Goal: Transaction & Acquisition: Purchase product/service

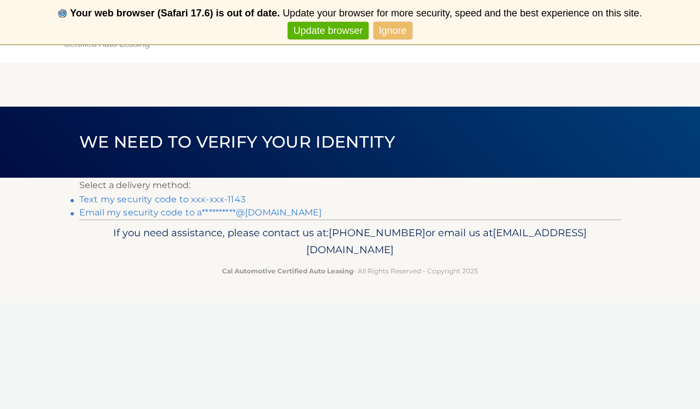
click at [399, 31] on link "Ignore" at bounding box center [392, 31] width 39 height 18
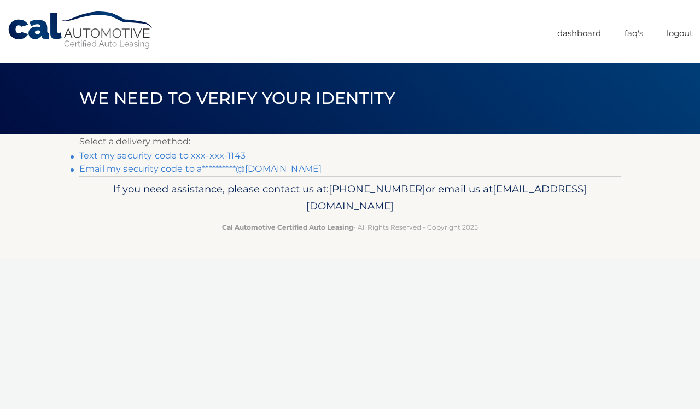
click at [219, 154] on link "Text my security code to xxx-xxx-1143" at bounding box center [162, 155] width 166 height 10
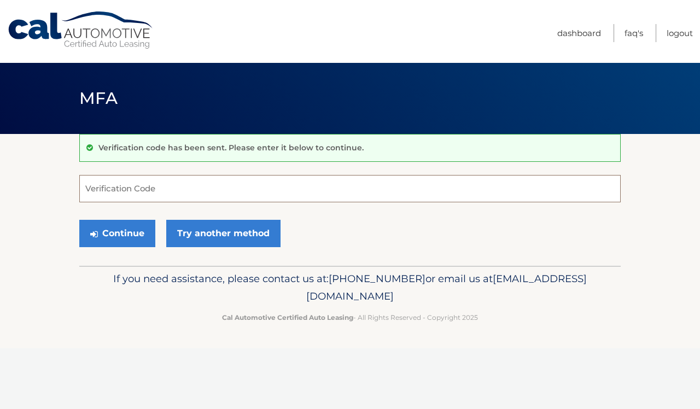
click at [213, 188] on input "Verification Code" at bounding box center [349, 188] width 541 height 27
type input "800344"
click at [117, 233] on button "Continue" at bounding box center [117, 233] width 76 height 27
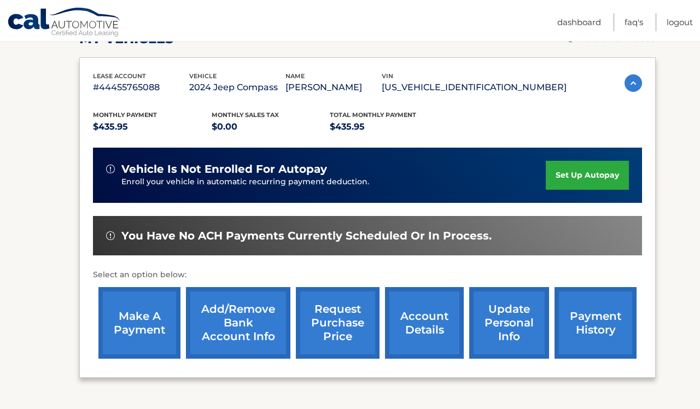
scroll to position [164, 0]
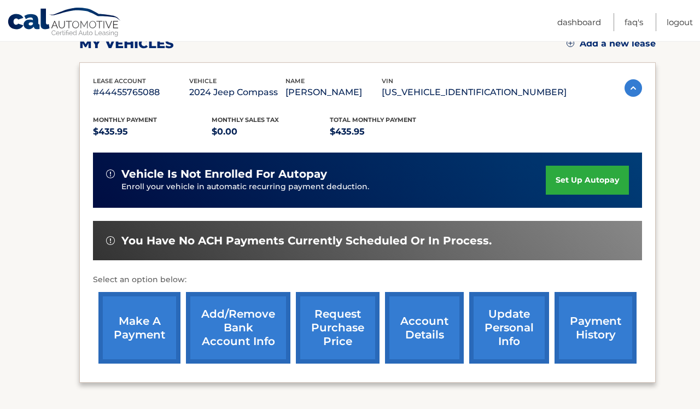
click at [139, 320] on link "make a payment" at bounding box center [139, 328] width 82 height 72
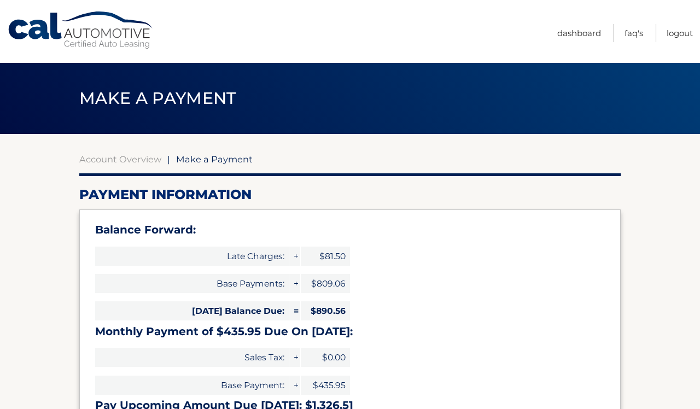
select select "MmViYzdhNjMtMGExZS00NTNlLTg1YjAtZDA4ODkxMTdjMGZi"
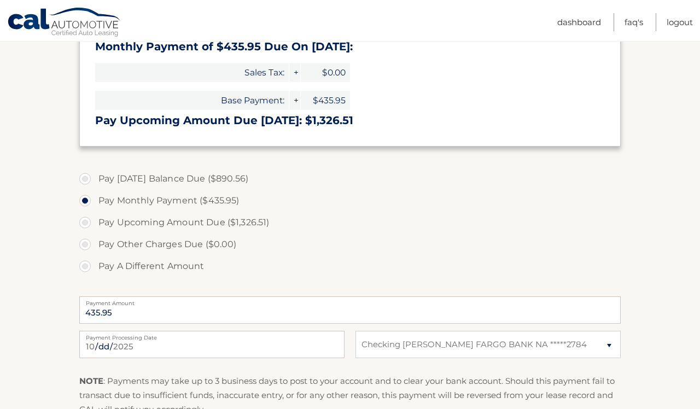
scroll to position [337, 0]
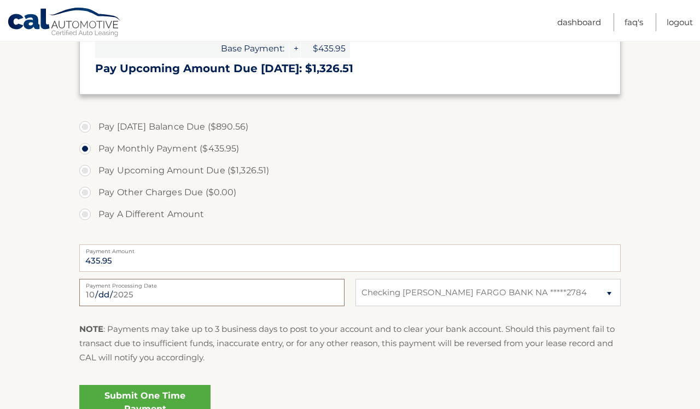
click at [167, 292] on input "2025-10-07" at bounding box center [211, 292] width 265 height 27
type input "2025-10-10"
click at [353, 305] on div "2025-10-10 Payment Processing Date This payment is scheduled after your grace p…" at bounding box center [349, 298] width 541 height 39
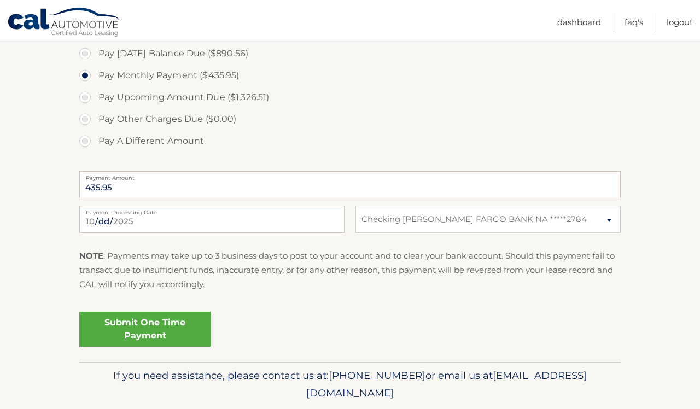
click at [144, 330] on link "Submit One Time Payment" at bounding box center [144, 329] width 131 height 35
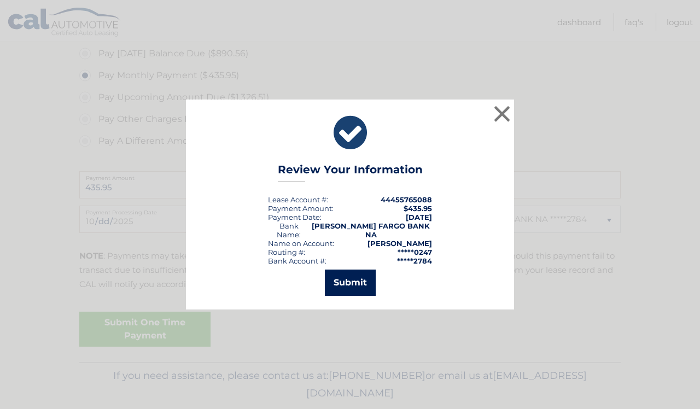
click at [361, 271] on button "Submit" at bounding box center [350, 282] width 51 height 26
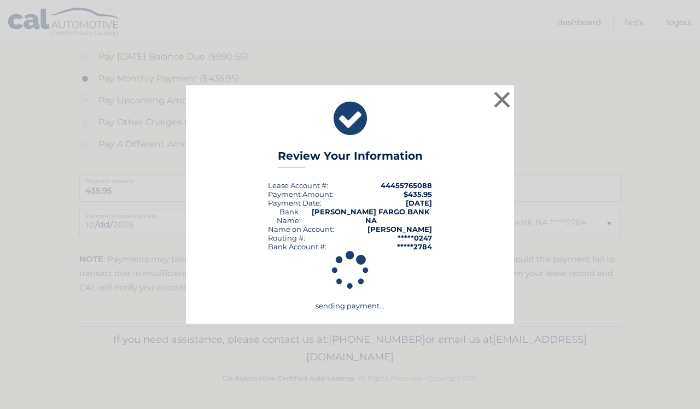
scroll to position [403, 0]
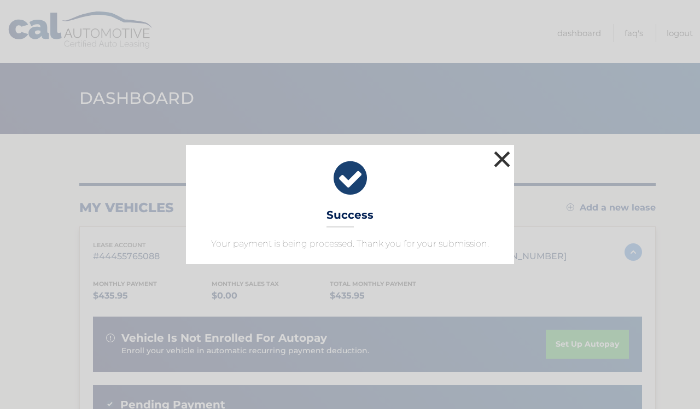
click at [506, 162] on button "×" at bounding box center [502, 159] width 22 height 22
